Goal: Task Accomplishment & Management: Use online tool/utility

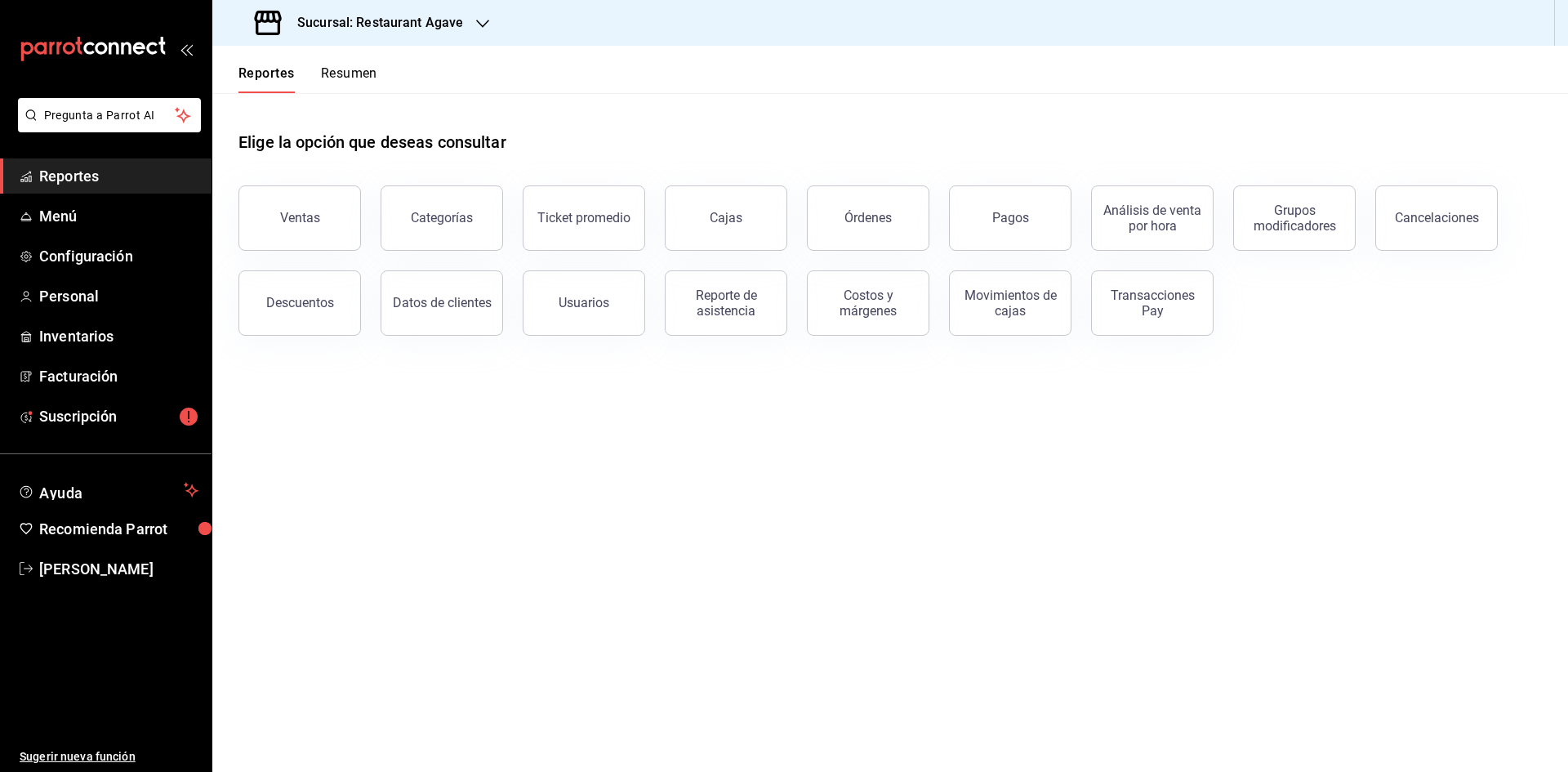
click at [440, 25] on h3 "Sucursal: Restaurant Agave" at bounding box center [373, 23] width 179 height 19
click at [328, 110] on span "Restaurant [GEOGRAPHIC_DATA]" at bounding box center [312, 107] width 173 height 17
click at [429, 20] on h3 "Sucursal: Restaurant [GEOGRAPHIC_DATA]" at bounding box center [418, 23] width 269 height 19
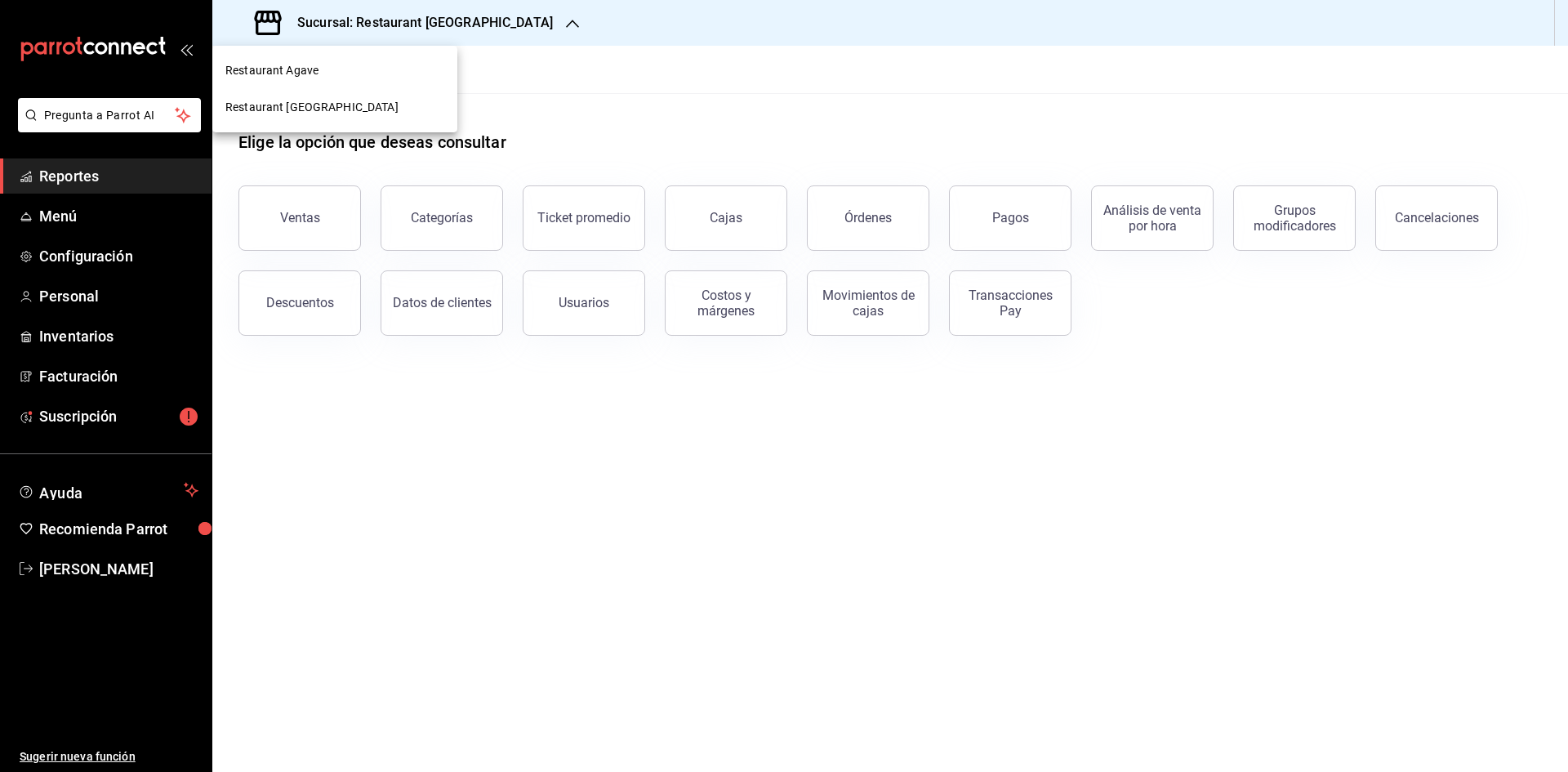
click at [429, 20] on div at bounding box center [784, 386] width 1568 height 772
click at [316, 215] on div "Ventas" at bounding box center [300, 218] width 40 height 16
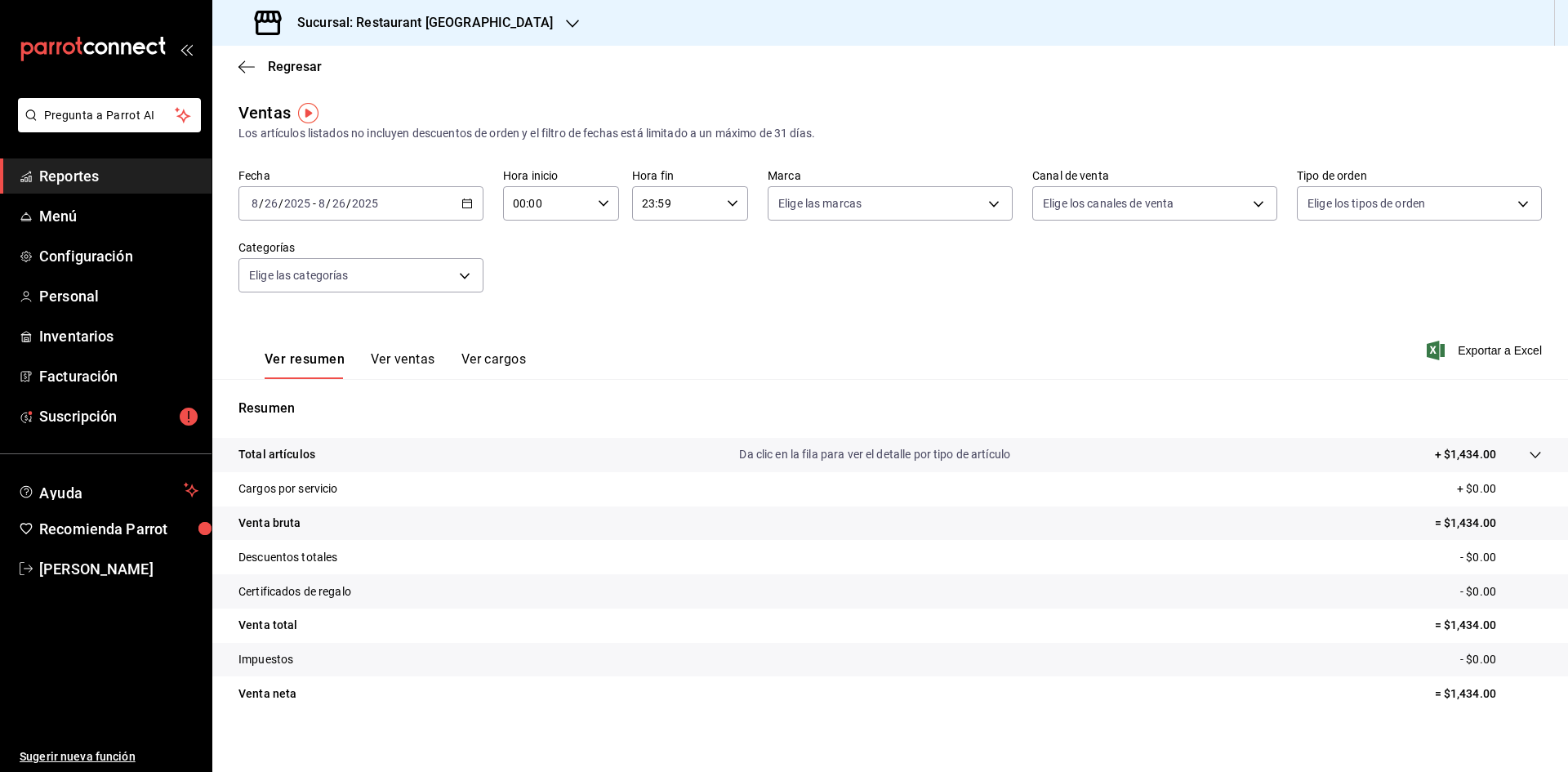
click at [470, 200] on div "[DATE] [DATE] - [DATE] [DATE]" at bounding box center [361, 203] width 245 height 34
click at [313, 401] on span "Rango de fechas" at bounding box center [316, 400] width 127 height 17
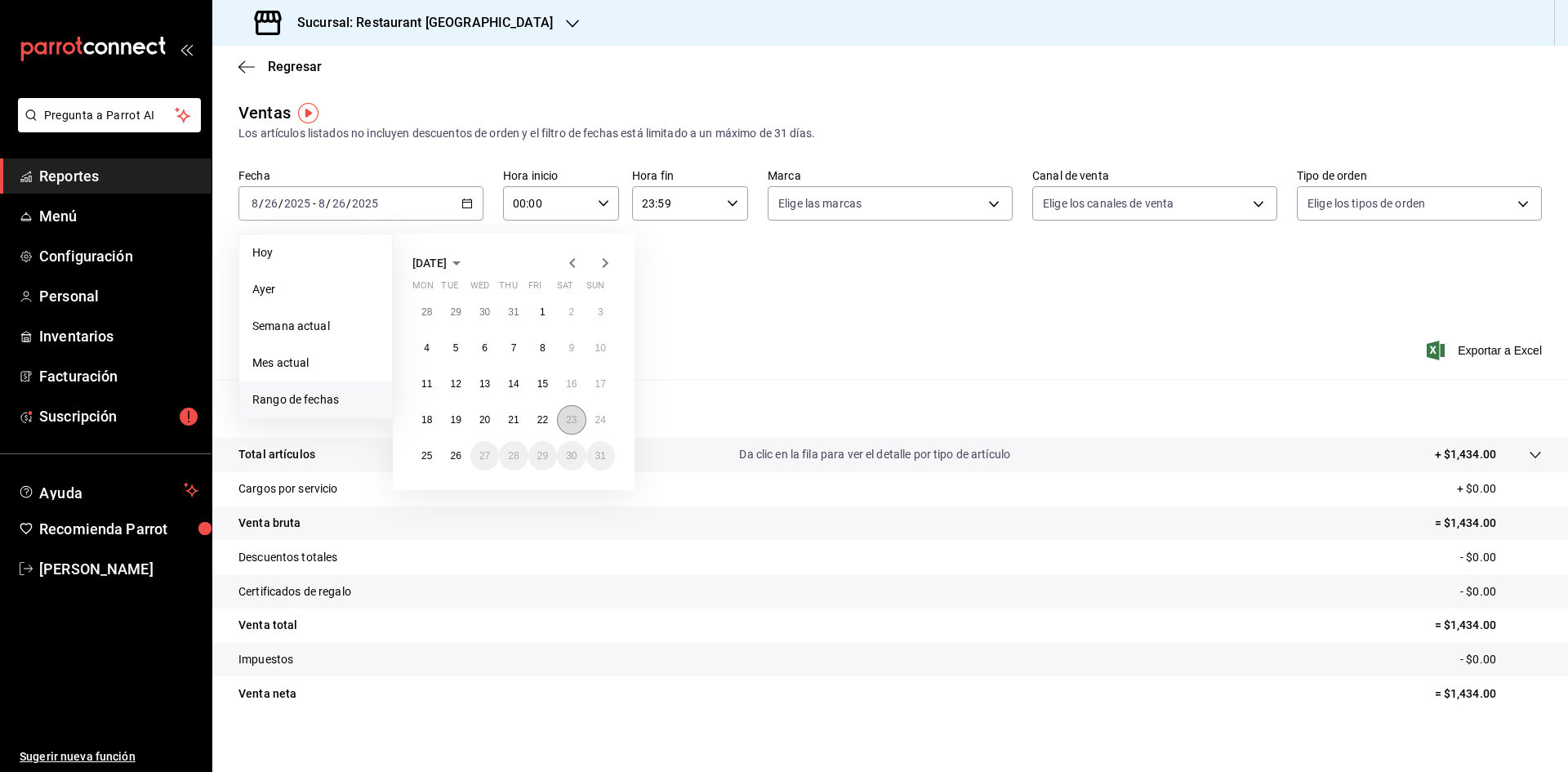
click at [563, 418] on button "23" at bounding box center [571, 419] width 28 height 29
click at [571, 412] on button "23" at bounding box center [571, 419] width 28 height 29
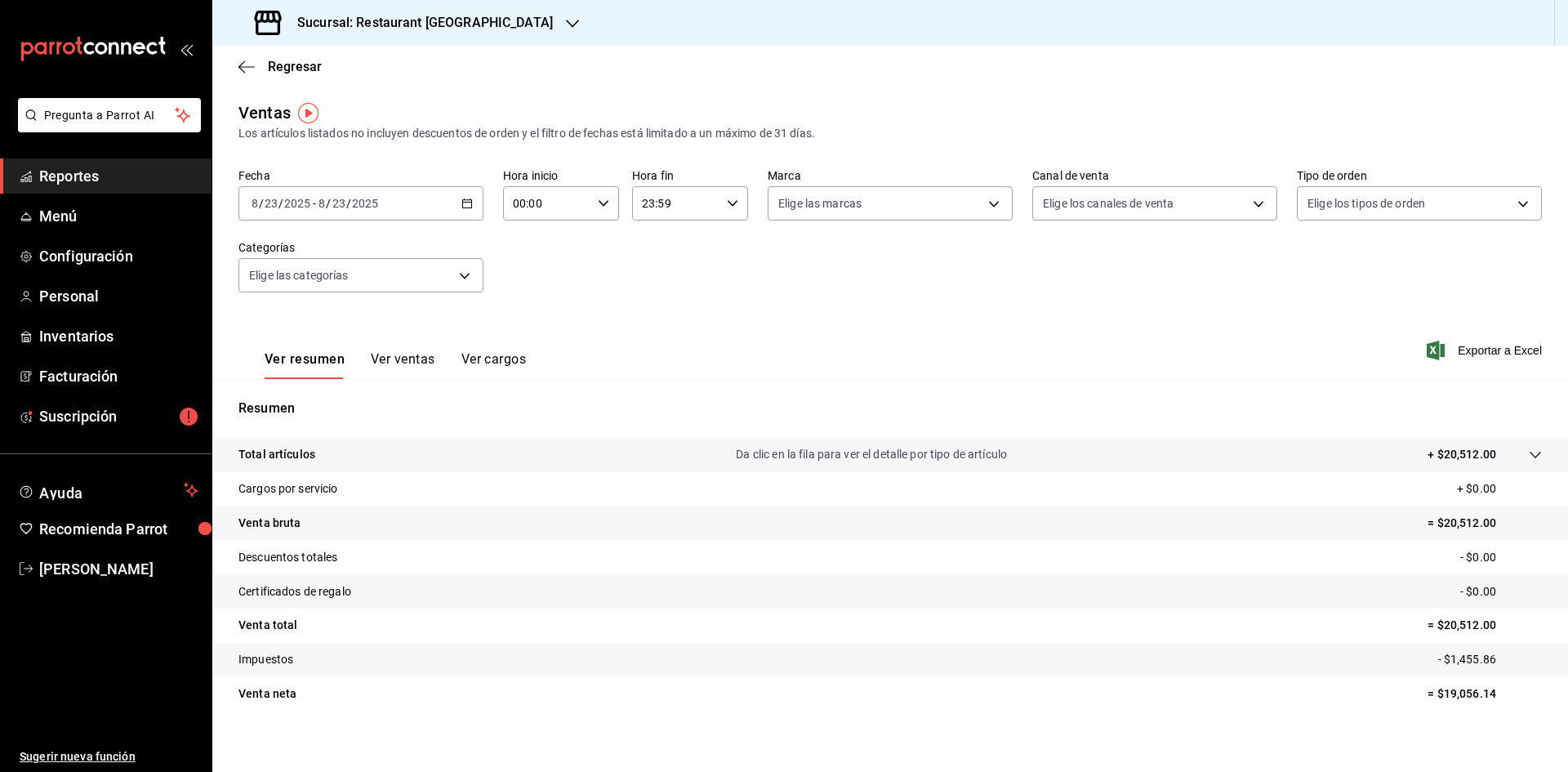
click at [1528, 458] on icon at bounding box center [1534, 454] width 13 height 13
